Goal: Information Seeking & Learning: Learn about a topic

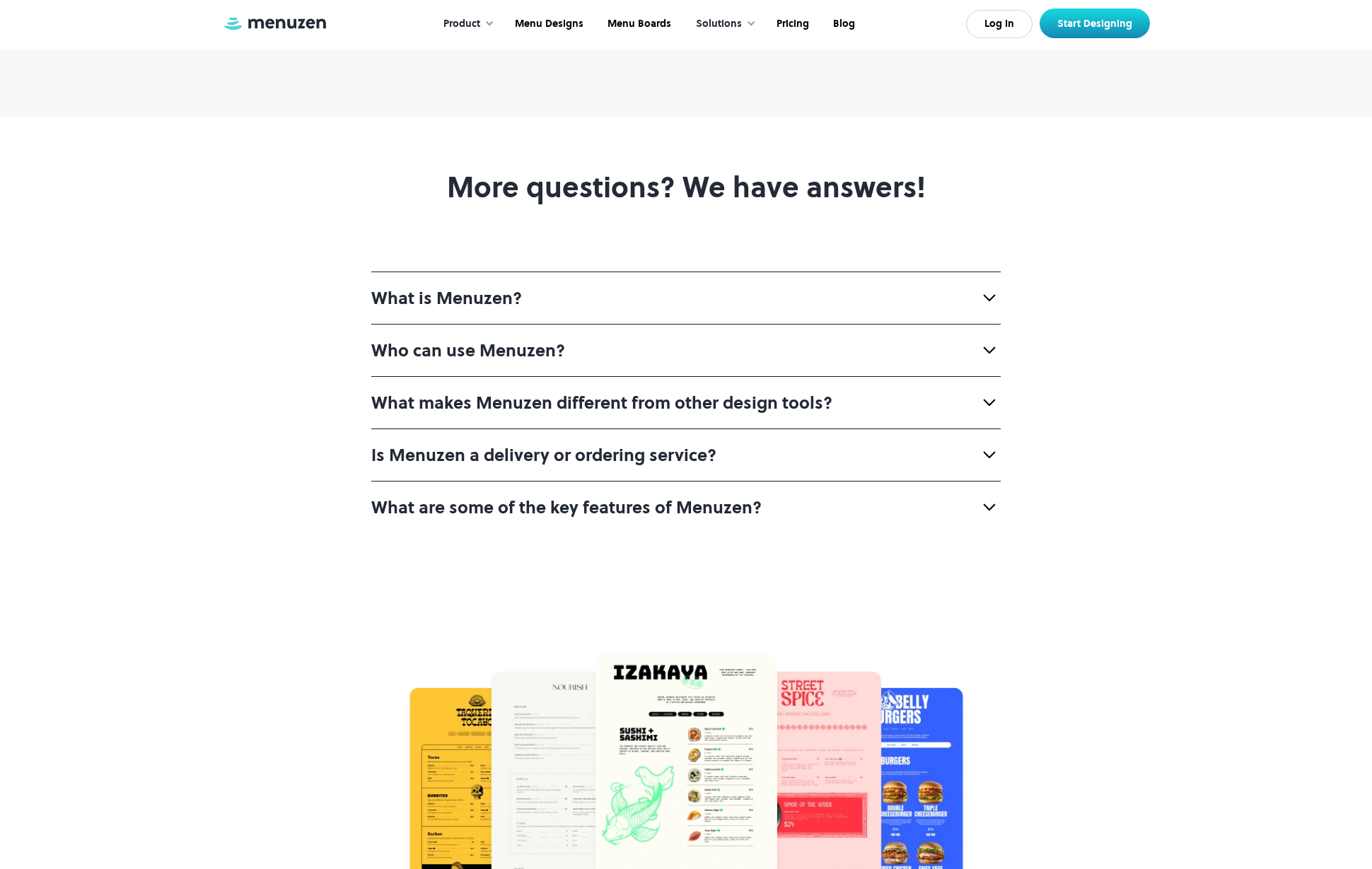
scroll to position [5371, 0]
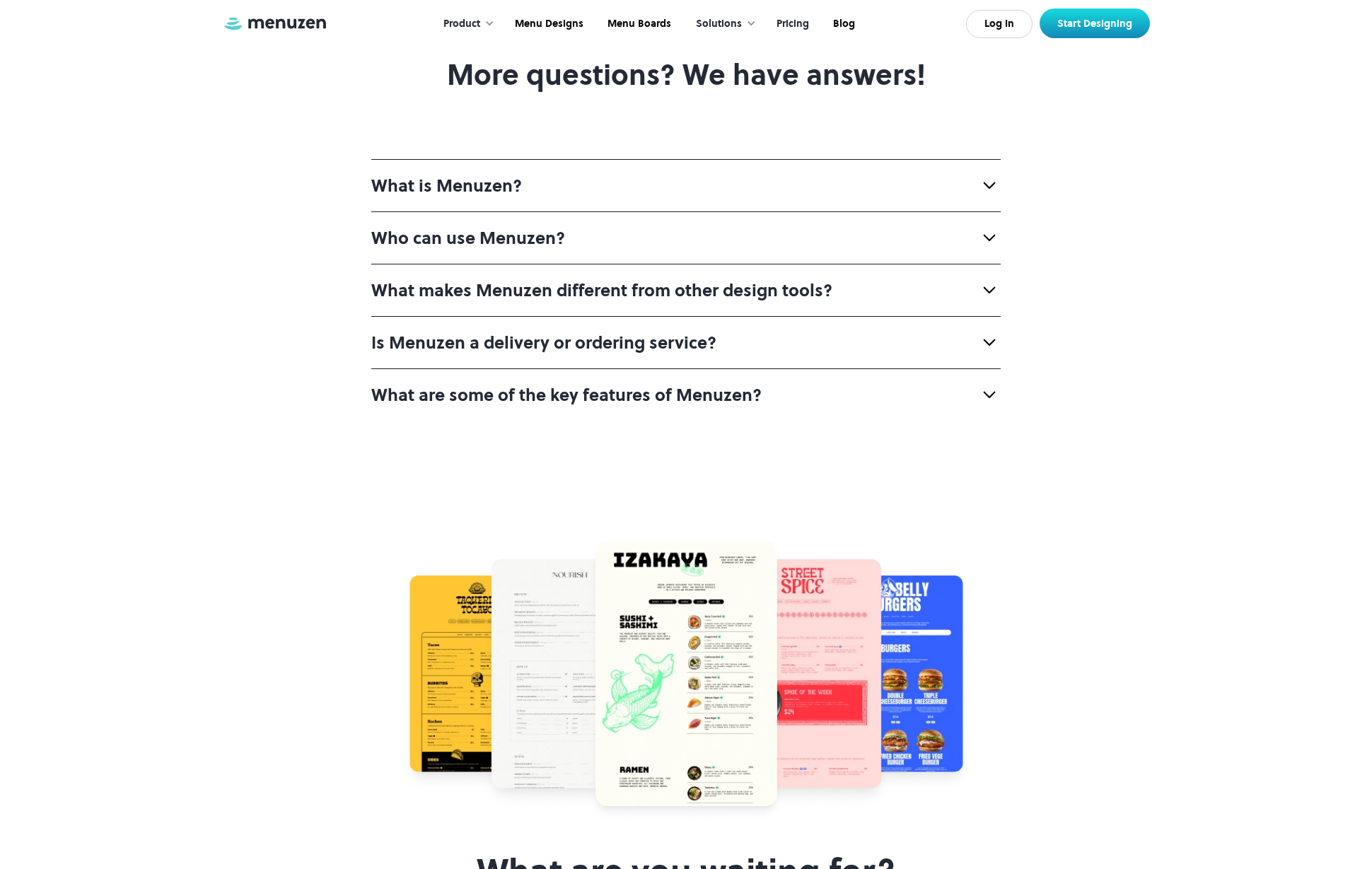
click at [803, 20] on link "Pricing" at bounding box center [791, 24] width 56 height 44
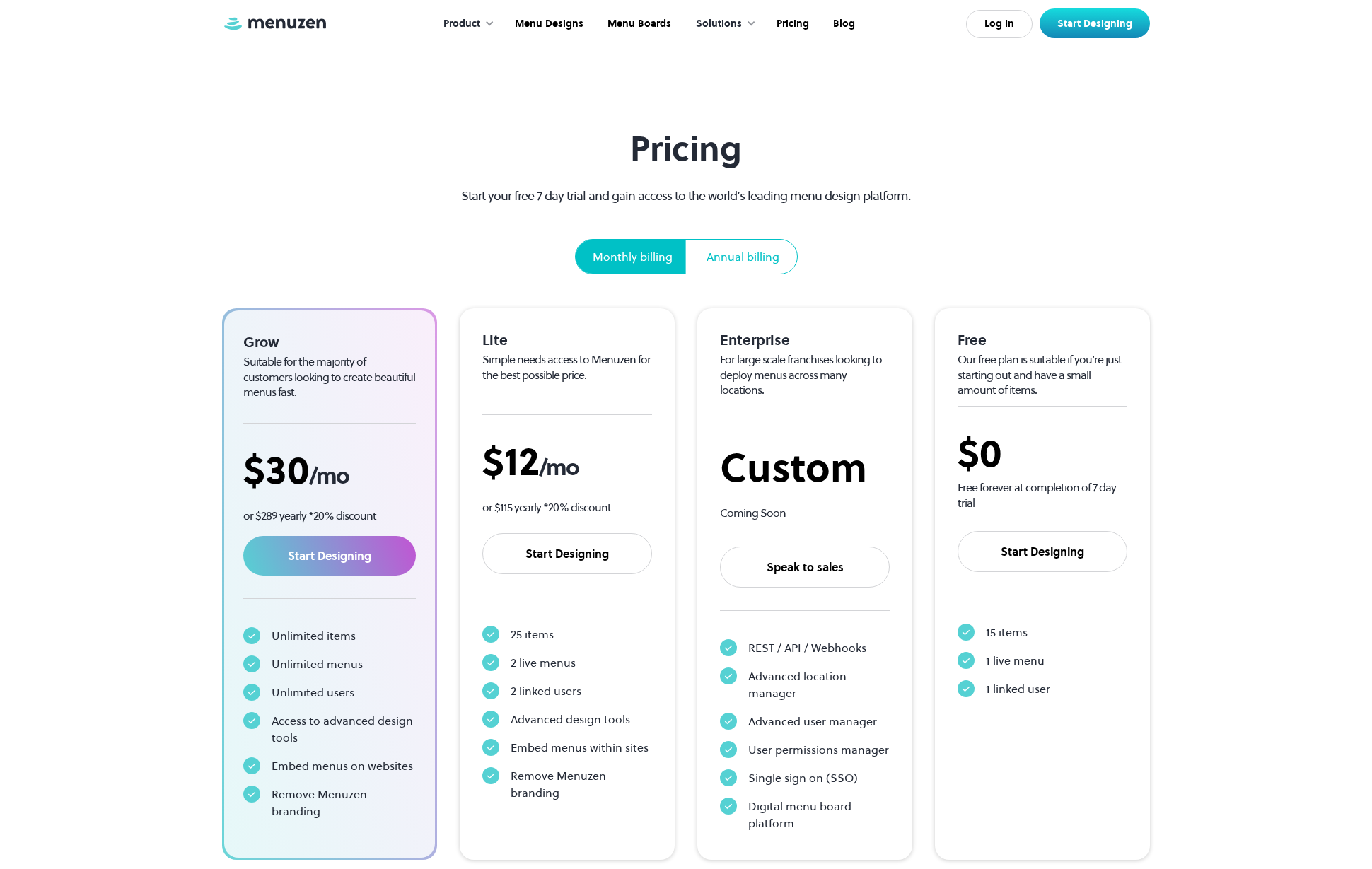
click at [250, 18] on img at bounding box center [275, 23] width 106 height 16
